Goal: Information Seeking & Learning: Learn about a topic

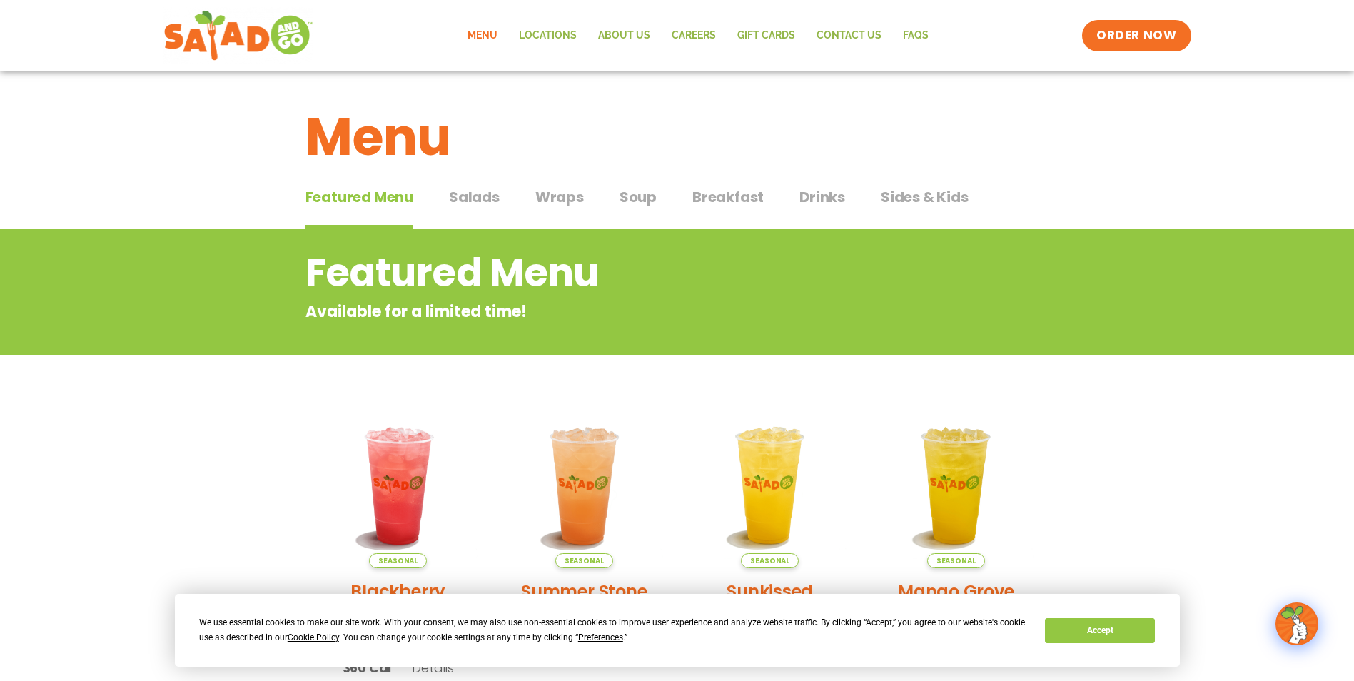
click at [467, 193] on span "Salads" at bounding box center [474, 196] width 51 height 21
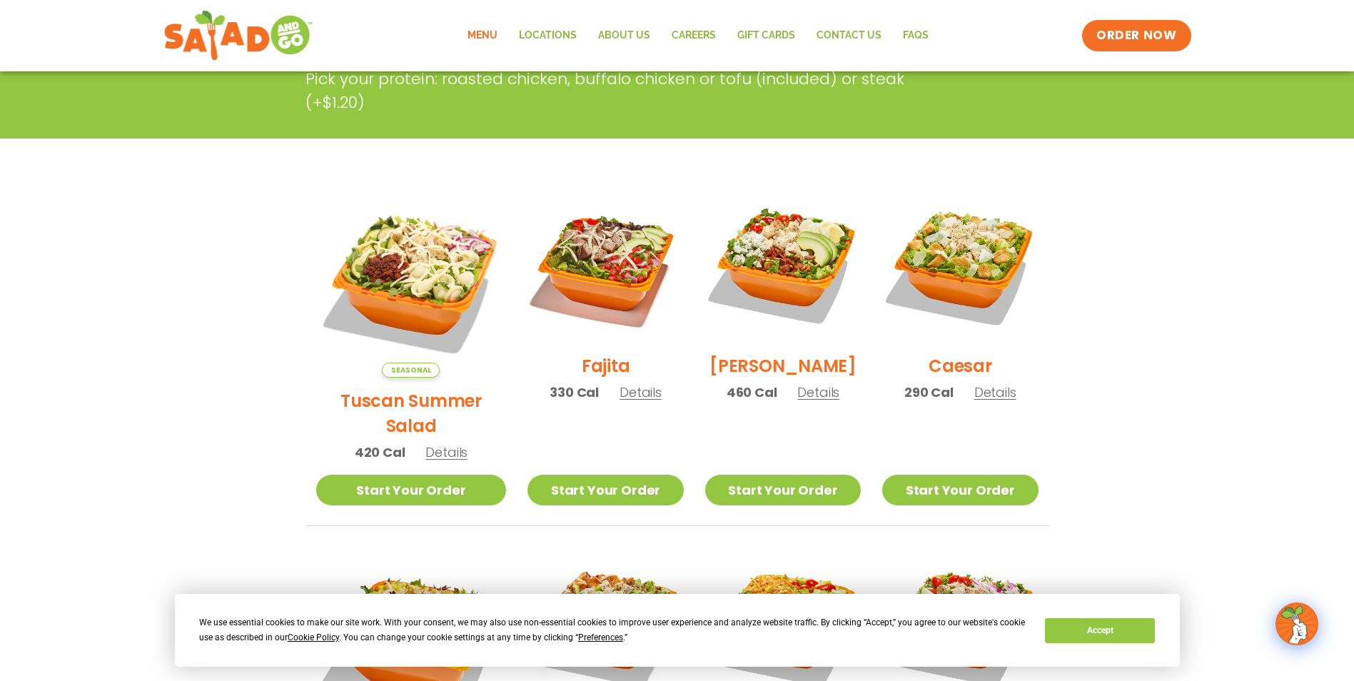
scroll to position [285, 0]
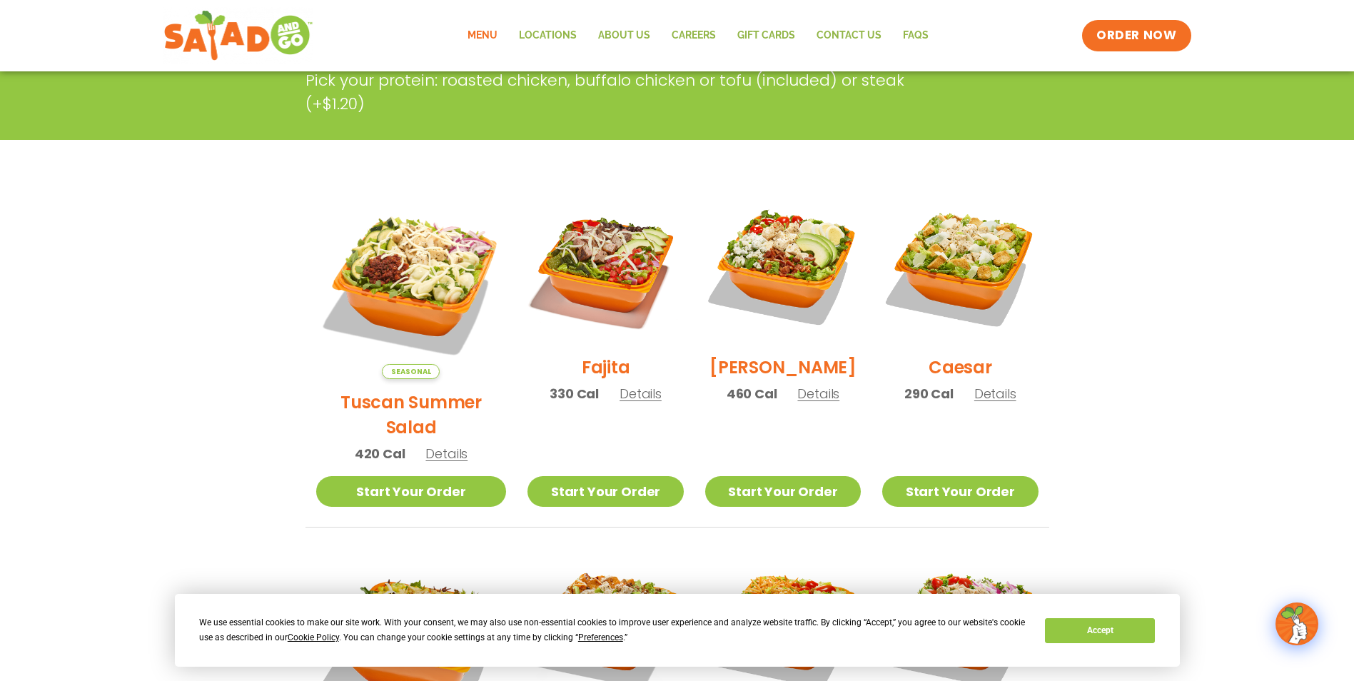
click at [408, 390] on h2 "Tuscan Summer Salad" at bounding box center [411, 415] width 191 height 50
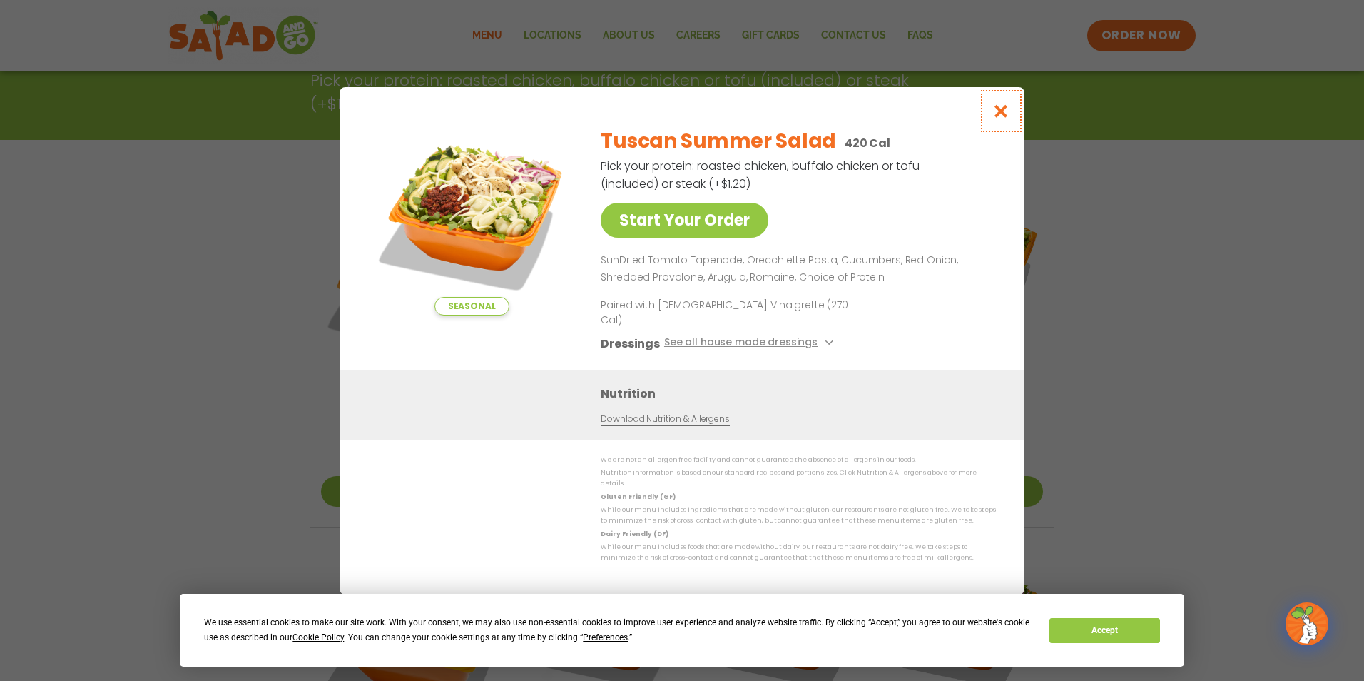
click at [1005, 118] on icon "Close modal" at bounding box center [1002, 110] width 18 height 15
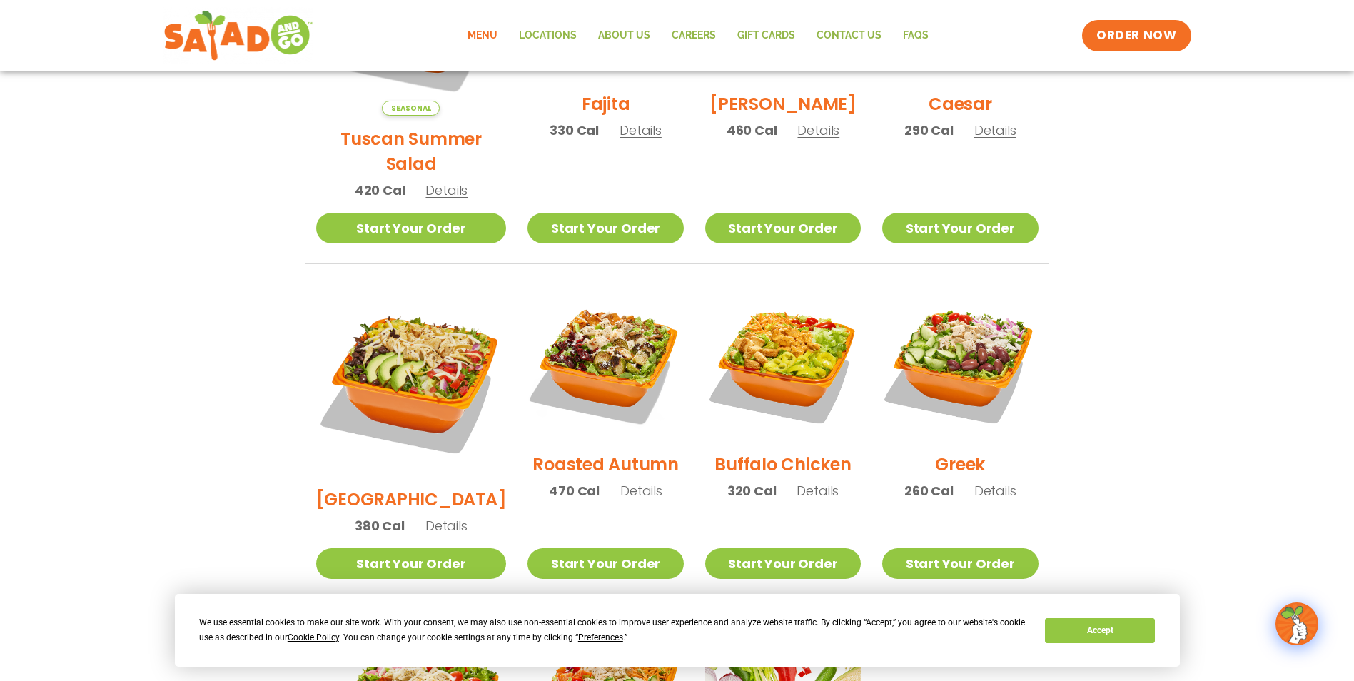
scroll to position [571, 0]
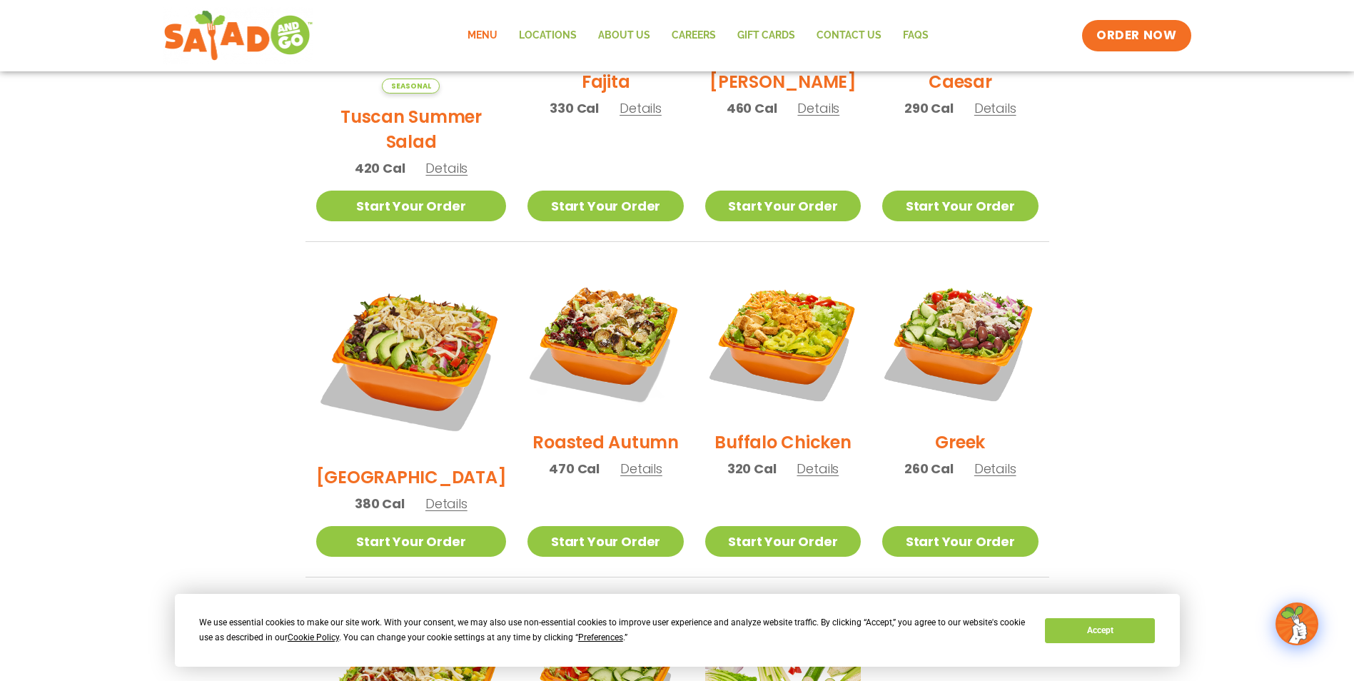
click at [398, 465] on h2 "[GEOGRAPHIC_DATA]" at bounding box center [411, 477] width 191 height 25
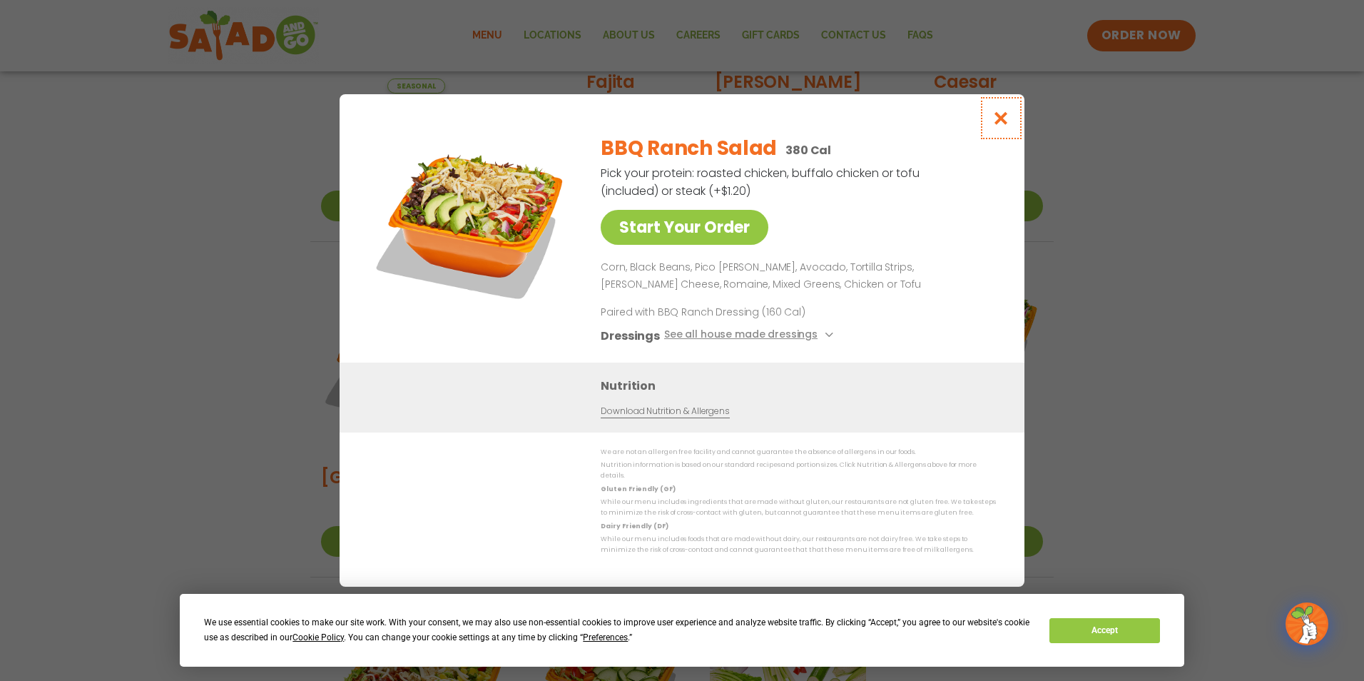
click at [1005, 123] on icon "Close modal" at bounding box center [1002, 118] width 18 height 15
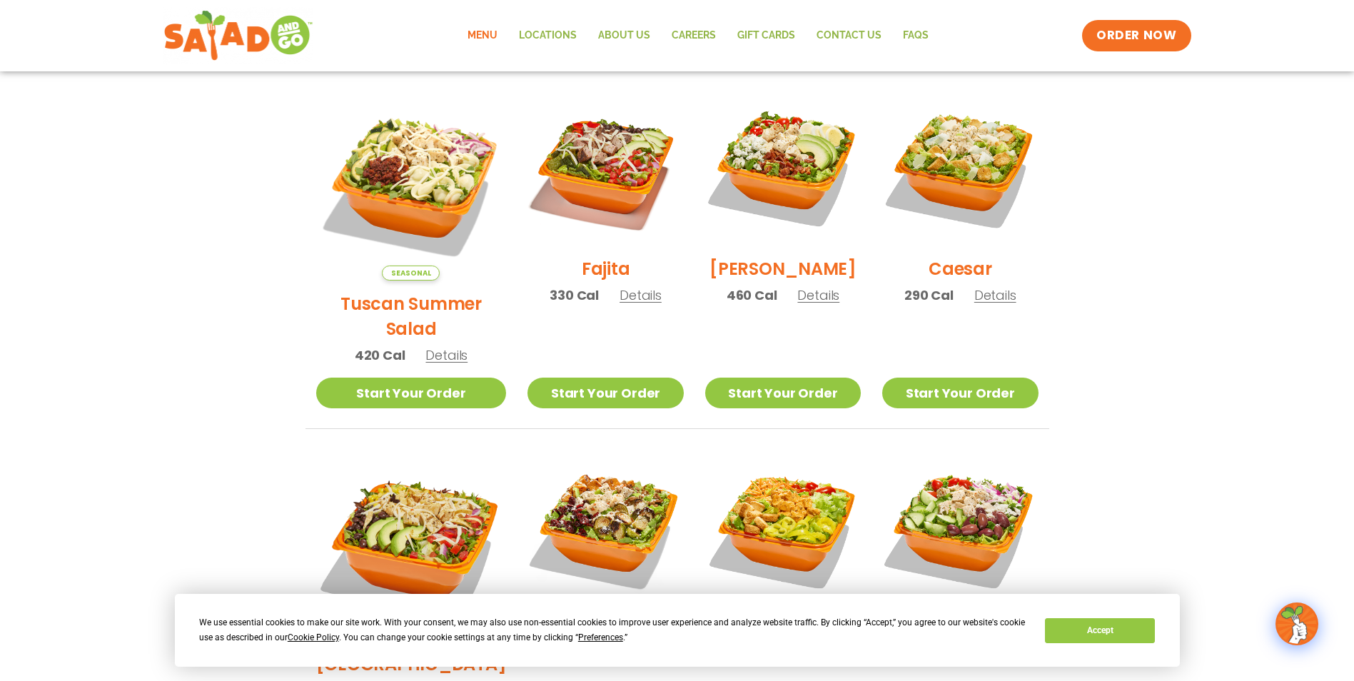
scroll to position [357, 0]
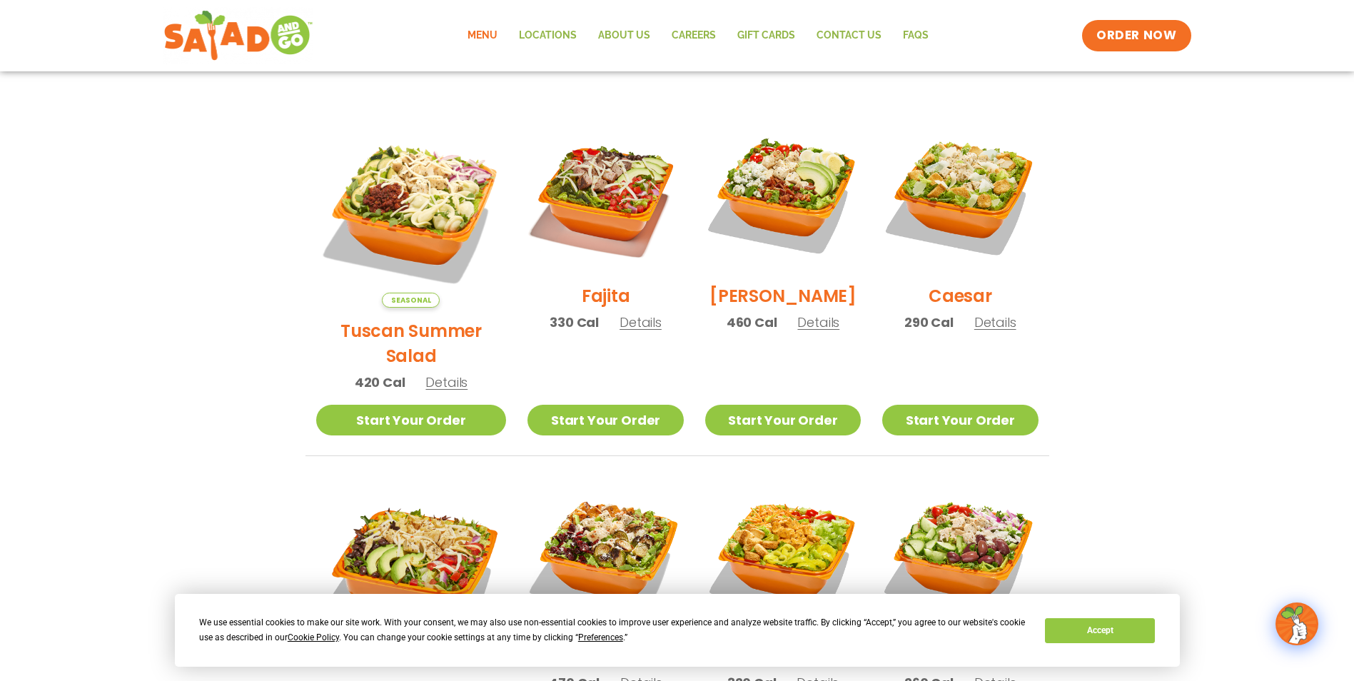
click at [754, 302] on h2 "[PERSON_NAME]" at bounding box center [782, 295] width 147 height 25
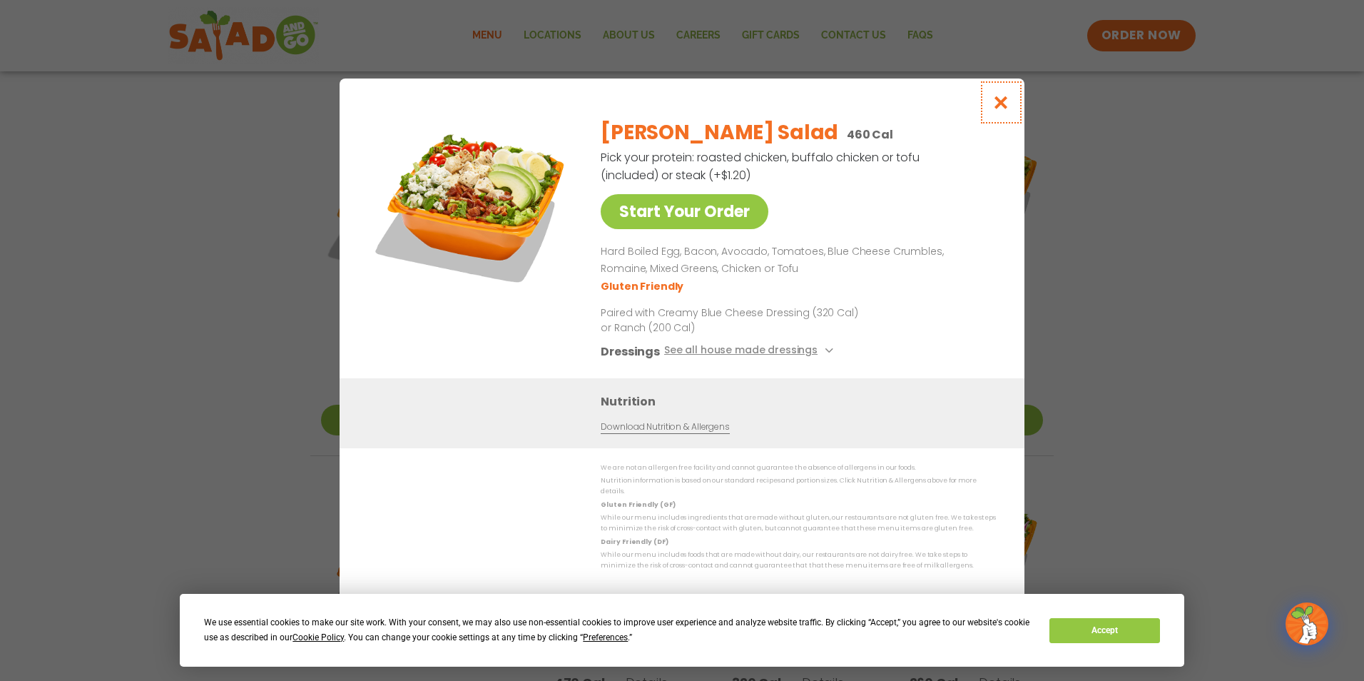
click at [1001, 106] on icon "Close modal" at bounding box center [1002, 102] width 18 height 15
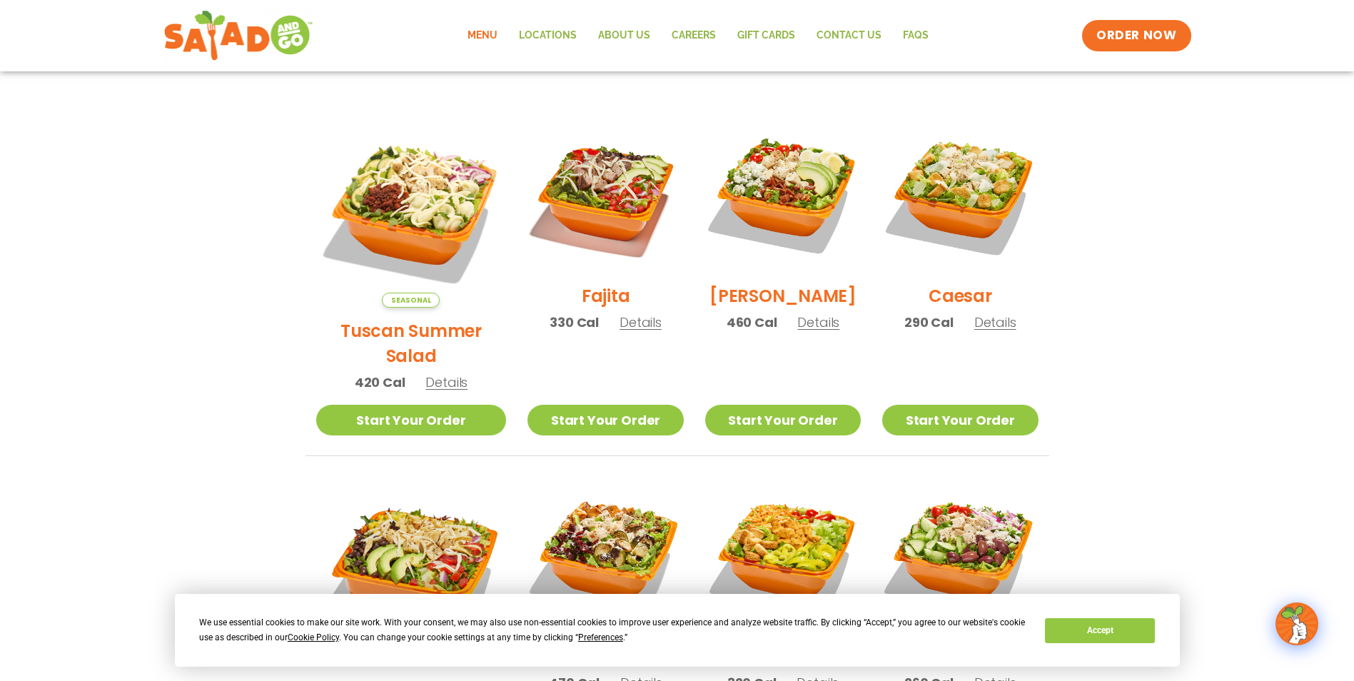
click at [422, 318] on h2 "Tuscan Summer Salad" at bounding box center [411, 343] width 191 height 50
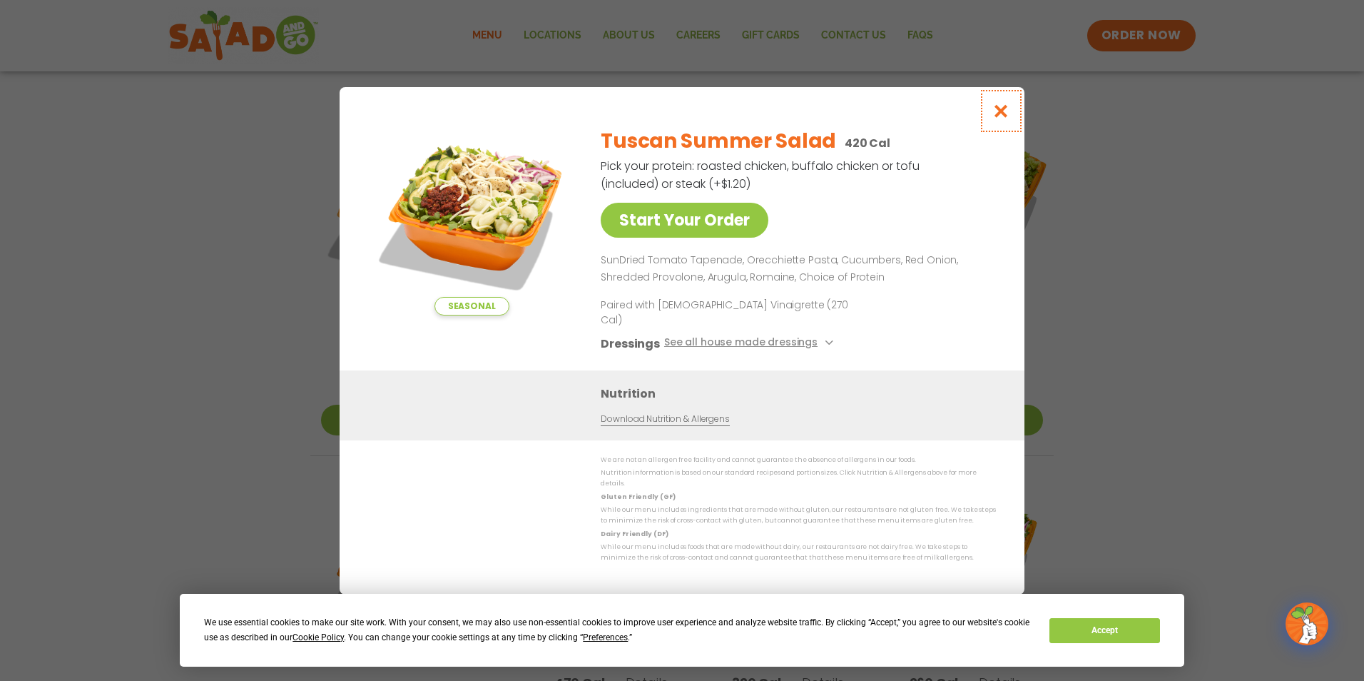
click at [998, 118] on icon "Close modal" at bounding box center [1002, 110] width 18 height 15
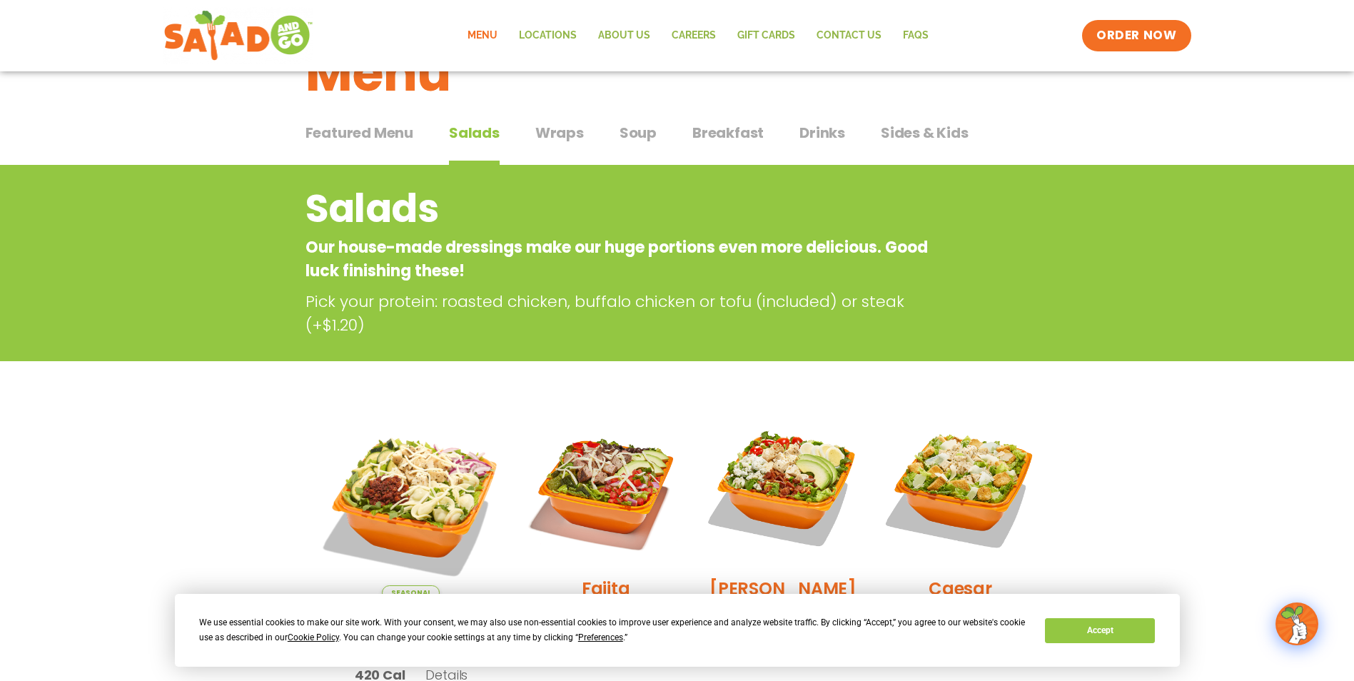
scroll to position [0, 0]
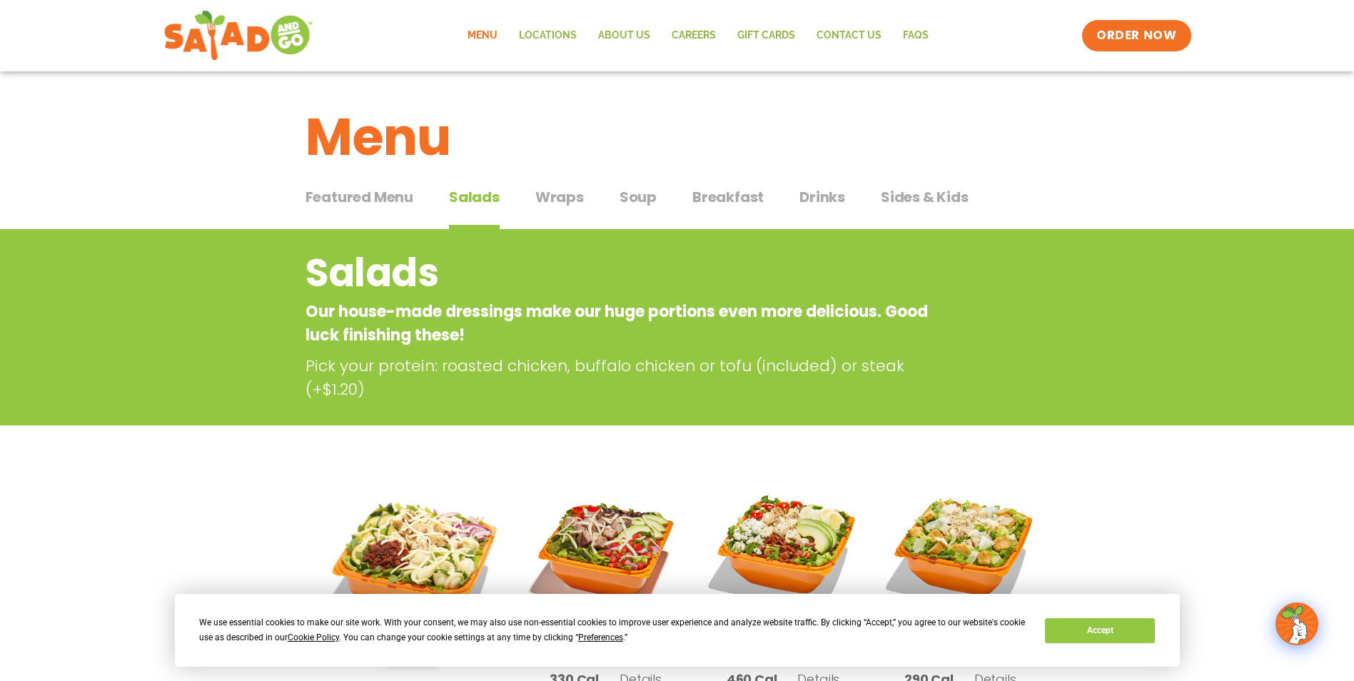
click at [564, 196] on span "Wraps" at bounding box center [559, 196] width 49 height 21
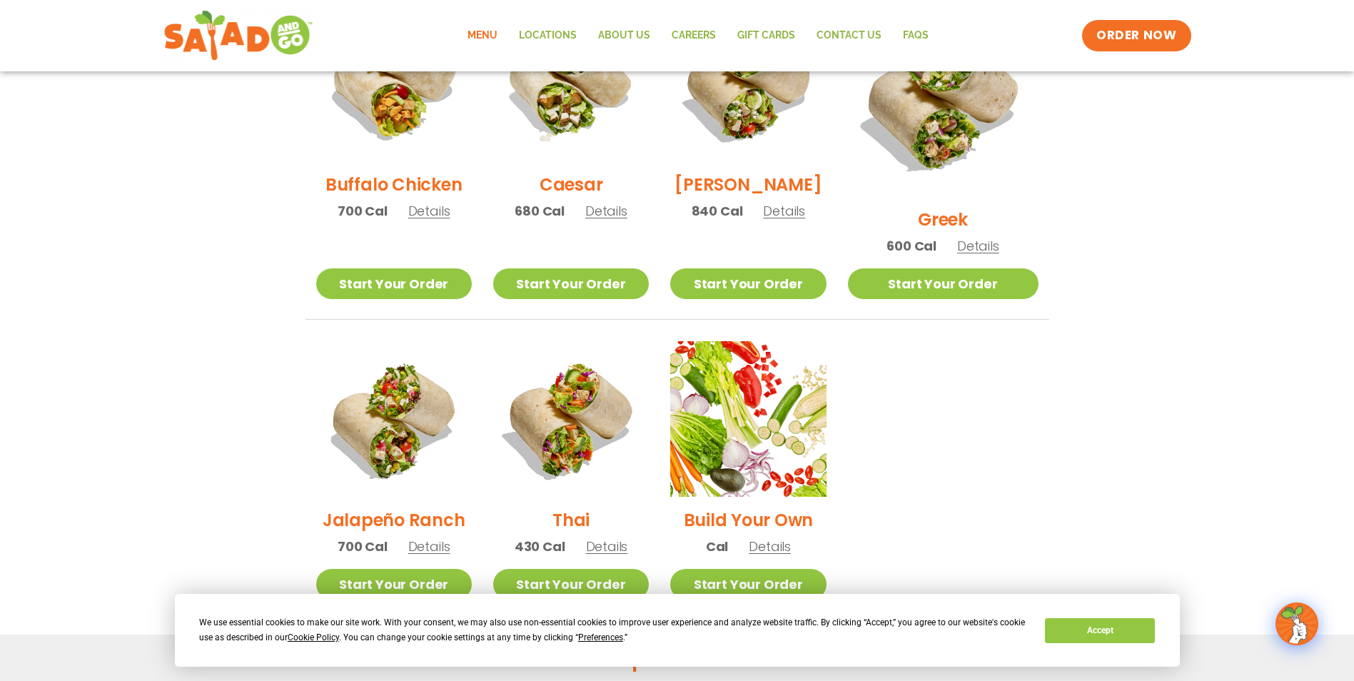
scroll to position [785, 0]
